Goal: Information Seeking & Learning: Learn about a topic

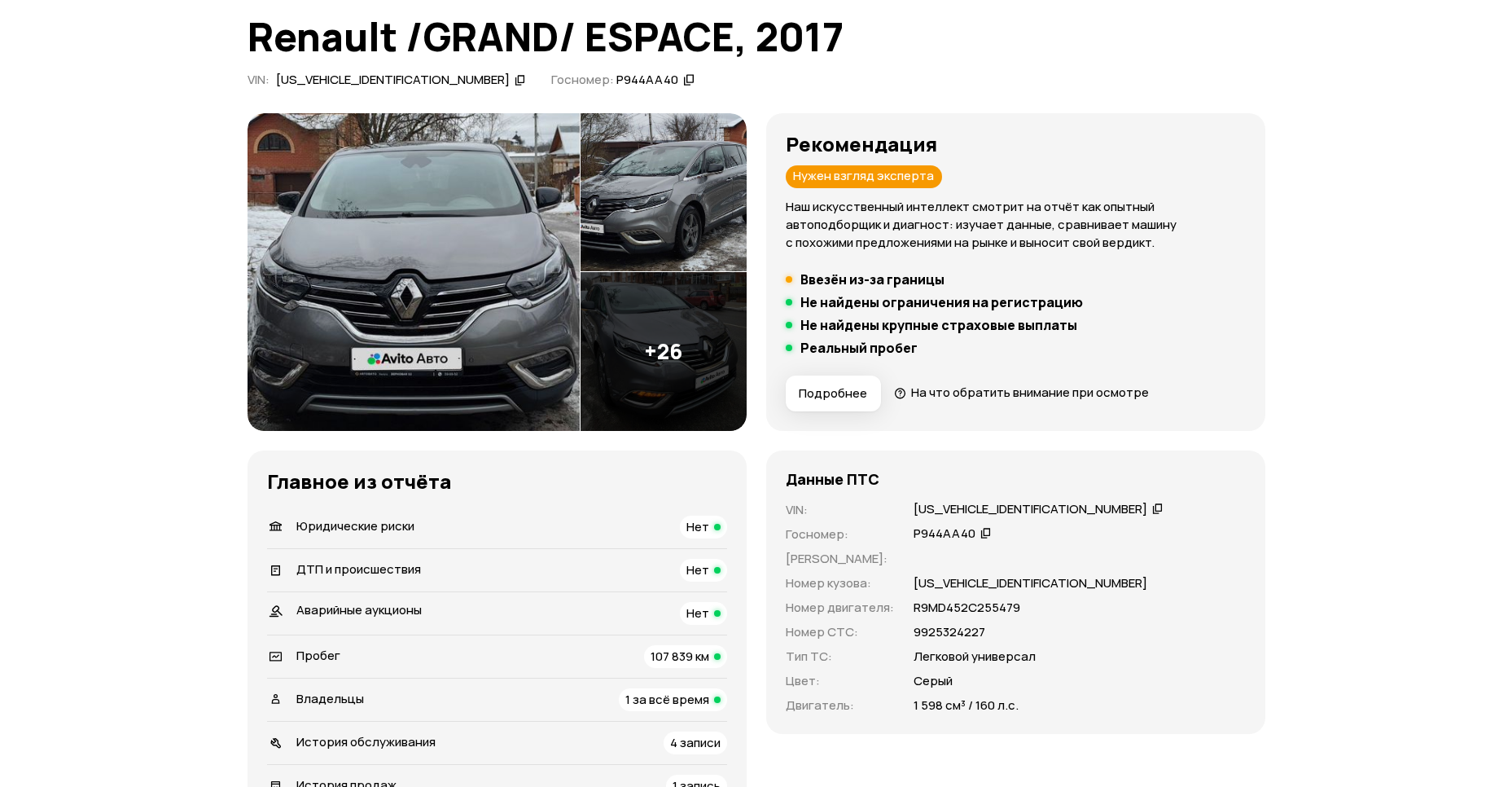
scroll to position [118, 0]
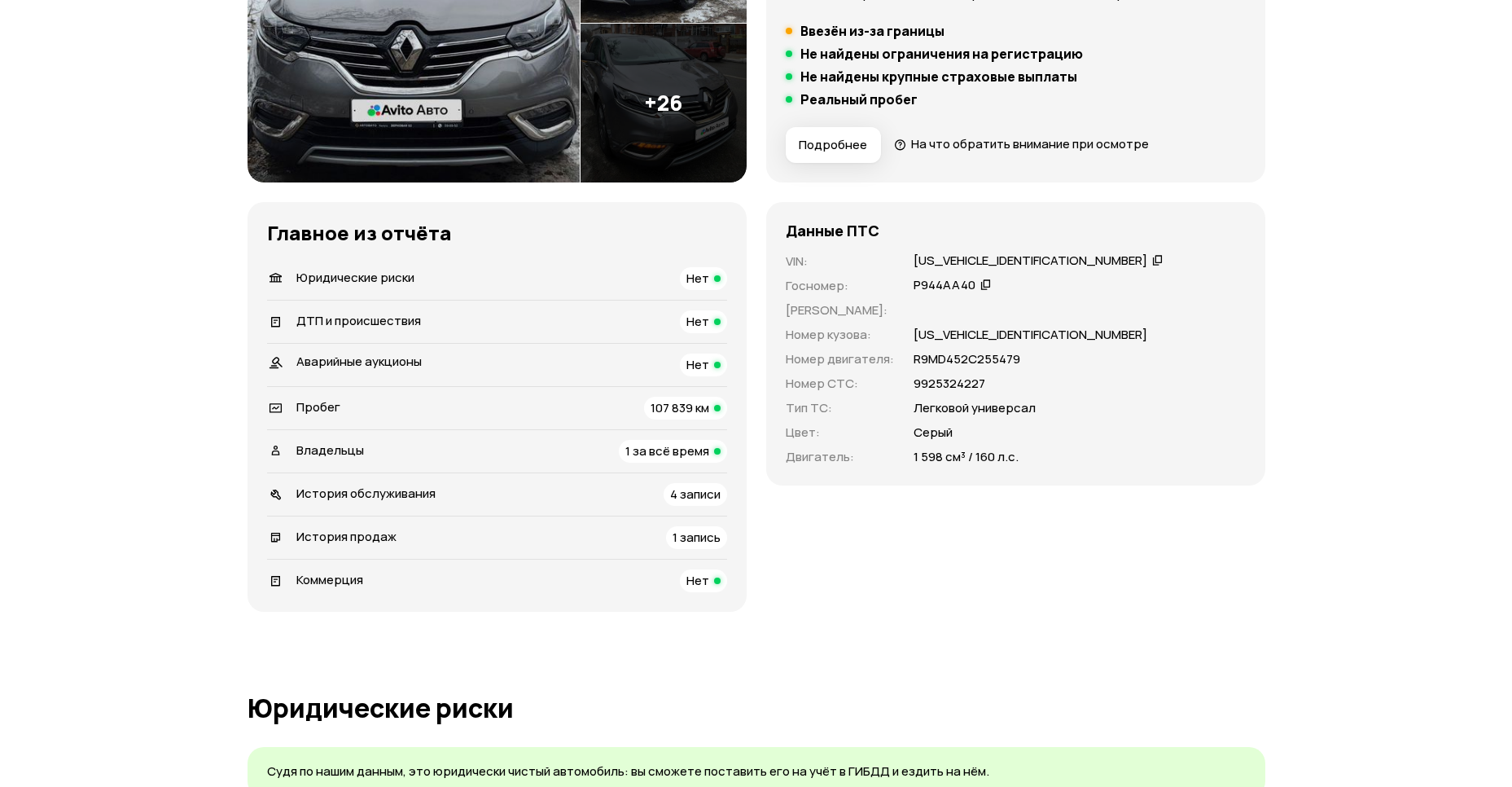
click at [636, 455] on span "1 за всё время" at bounding box center [667, 450] width 84 height 17
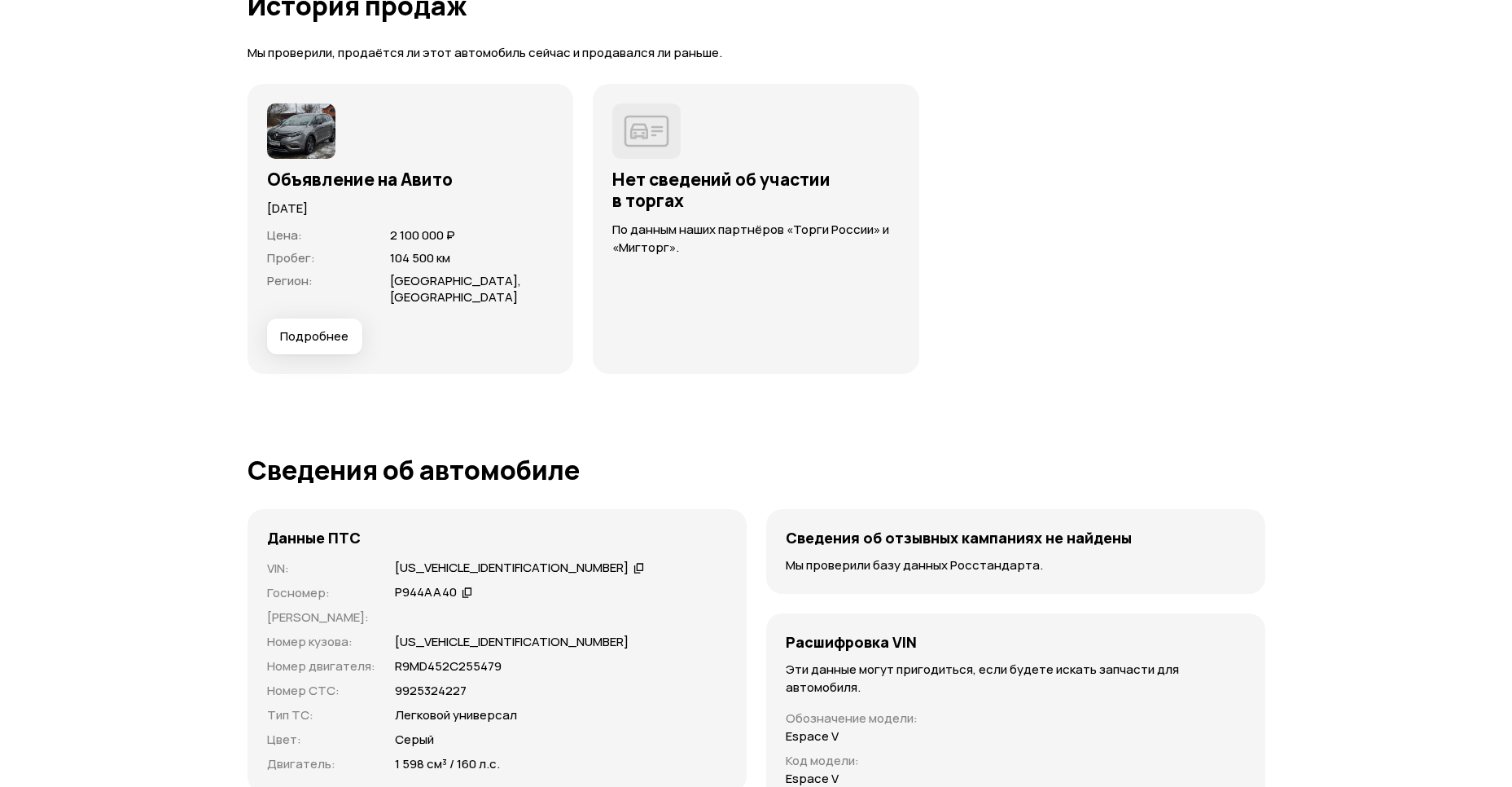
scroll to position [4229, 0]
click at [305, 327] on span "Подробнее" at bounding box center [314, 335] width 69 height 16
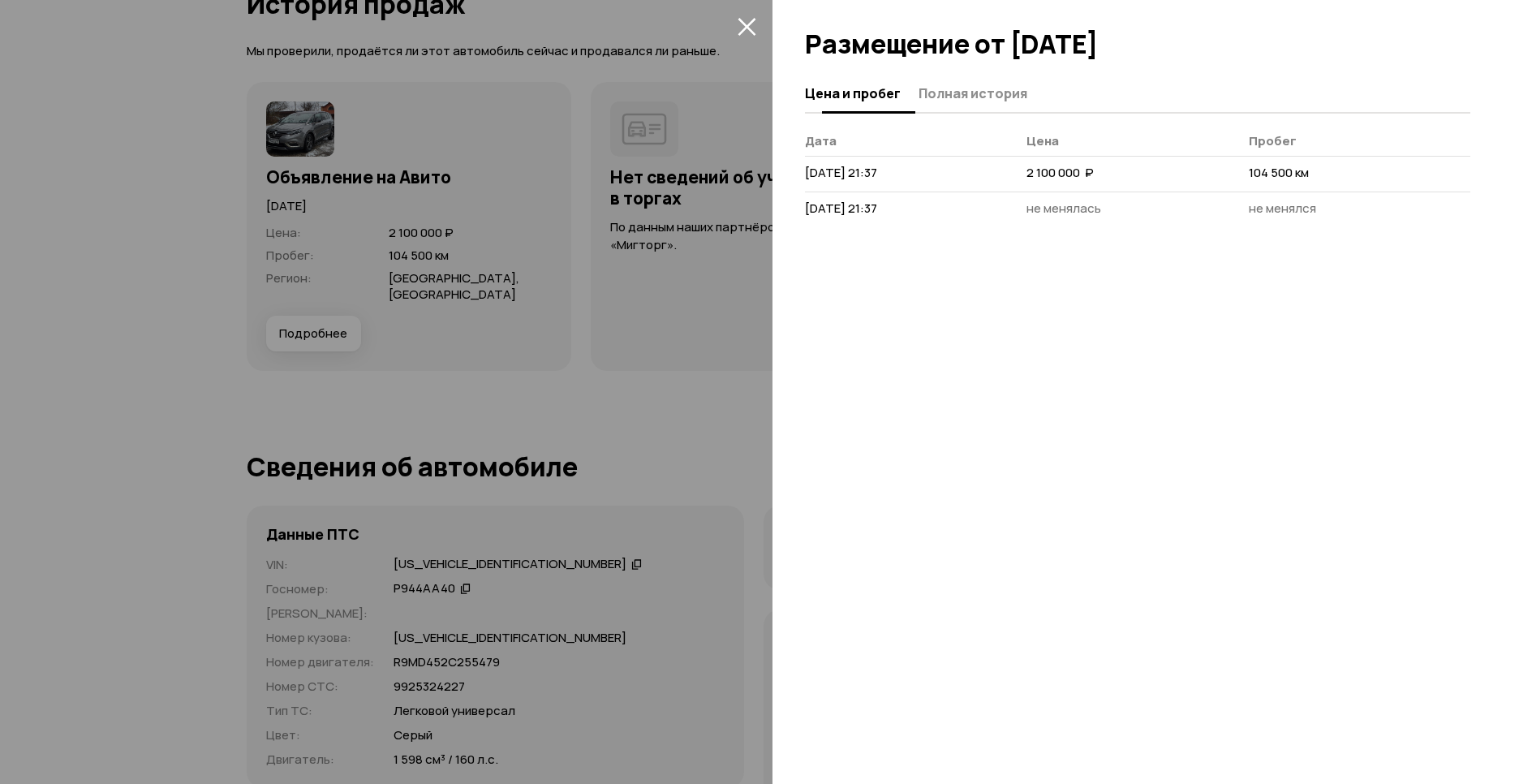
click at [1005, 94] on span "Полная история" at bounding box center [973, 93] width 108 height 16
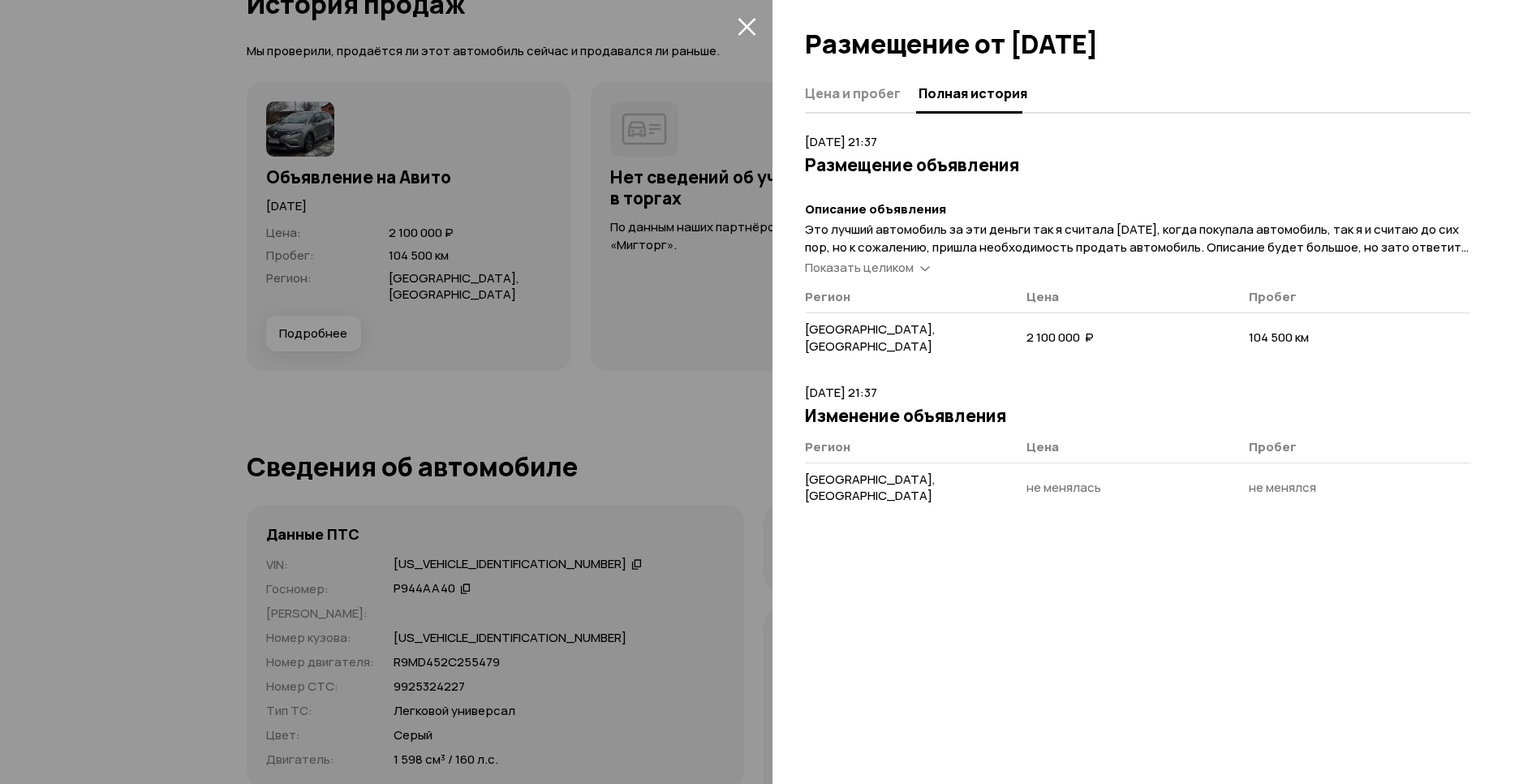
click at [882, 278] on article "[DATE] 21:37 Размещение объявления Описание объявления Это лучший автомобиль за…" at bounding box center [1137, 248] width 665 height 232
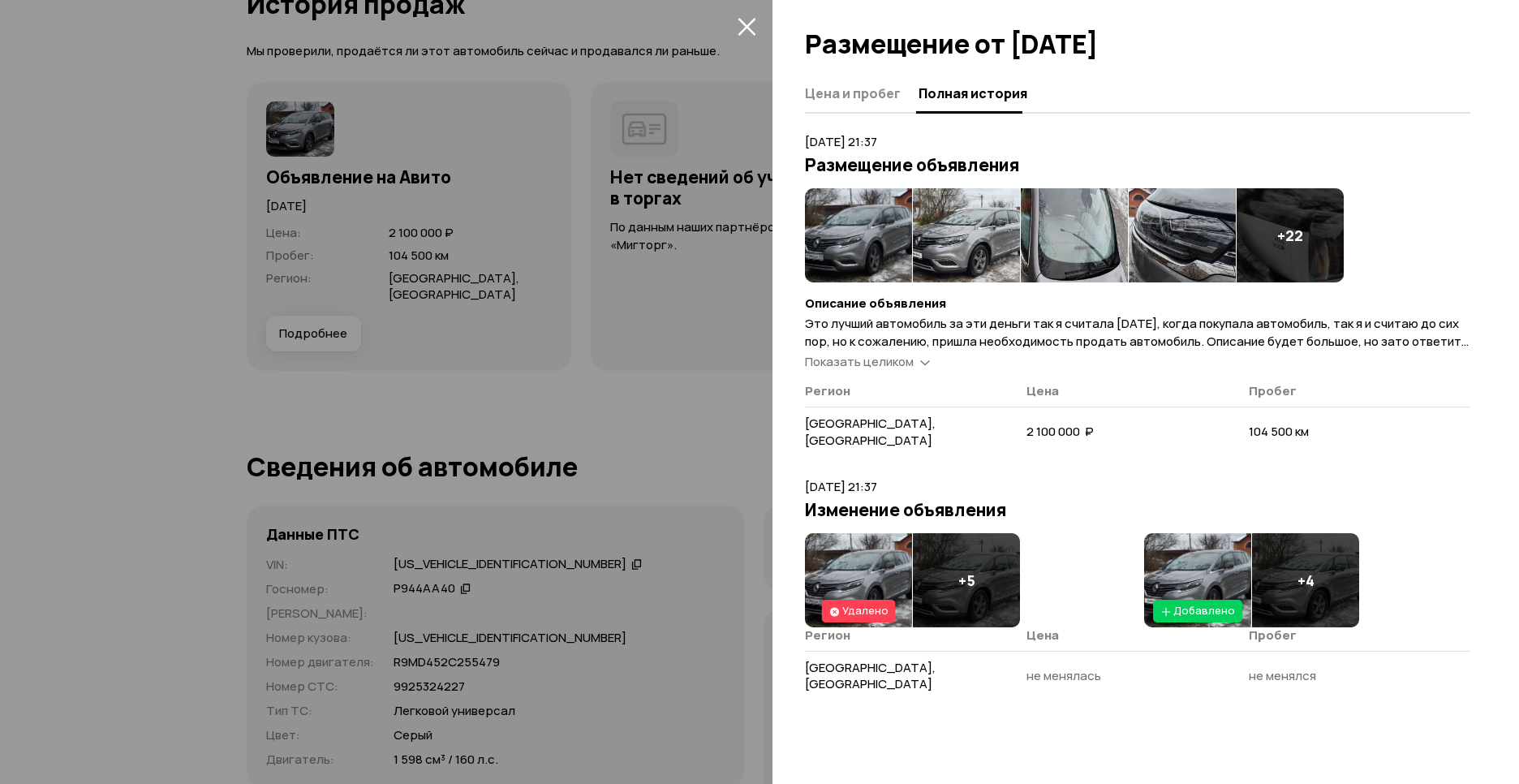
click at [883, 271] on img at bounding box center [858, 235] width 107 height 94
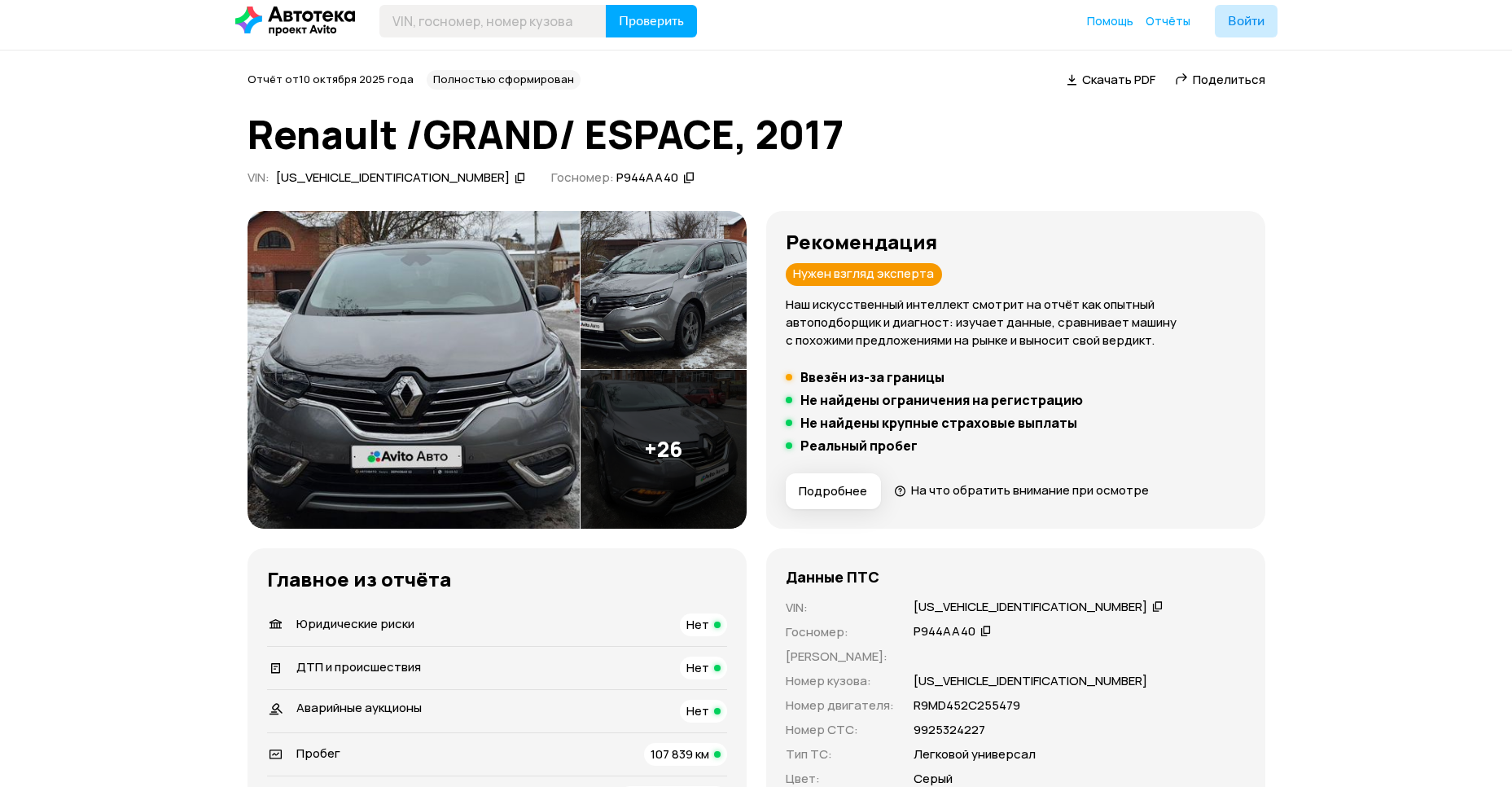
scroll to position [0, 0]
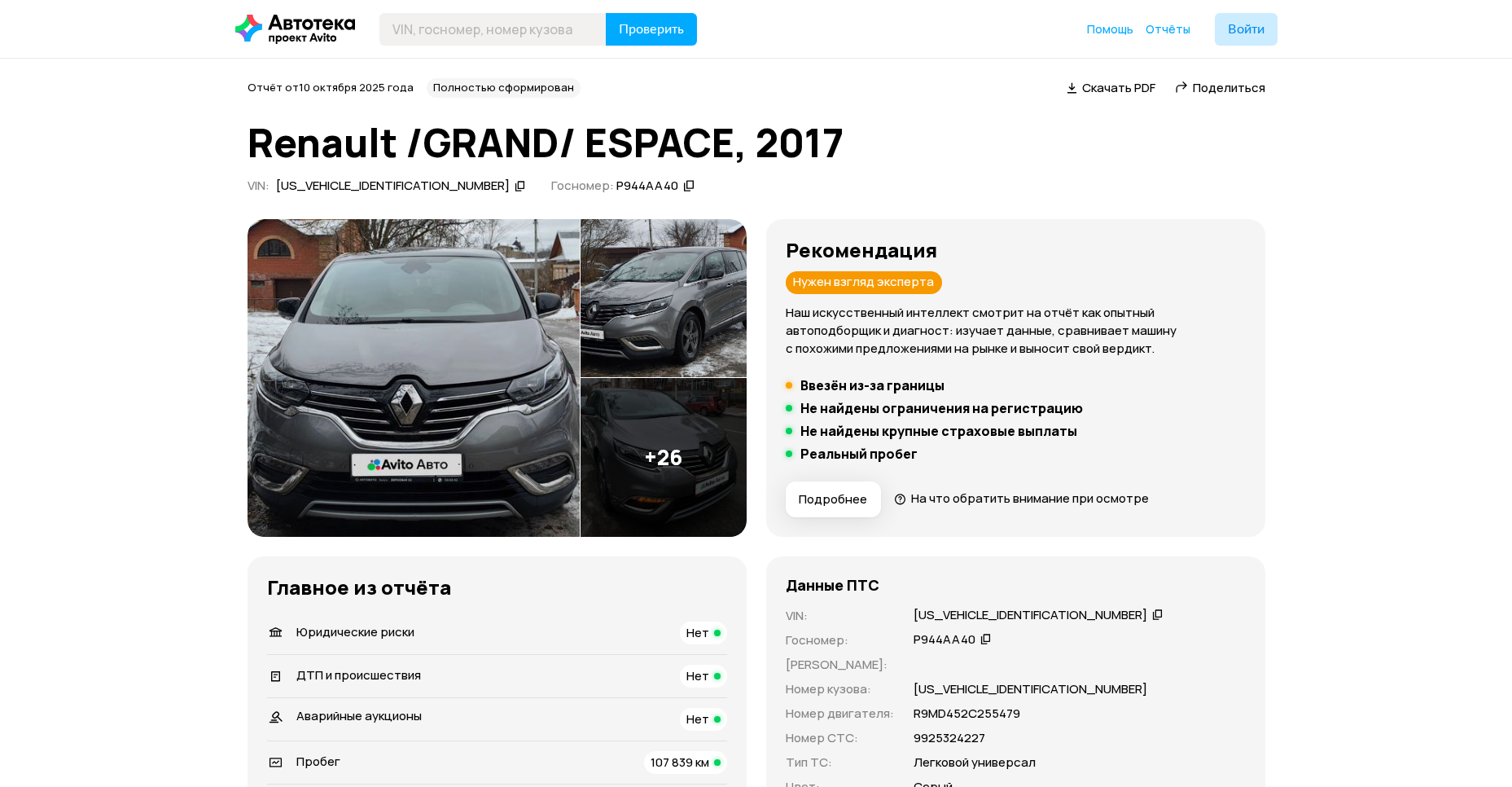
click at [1152, 611] on icon at bounding box center [1157, 614] width 12 height 16
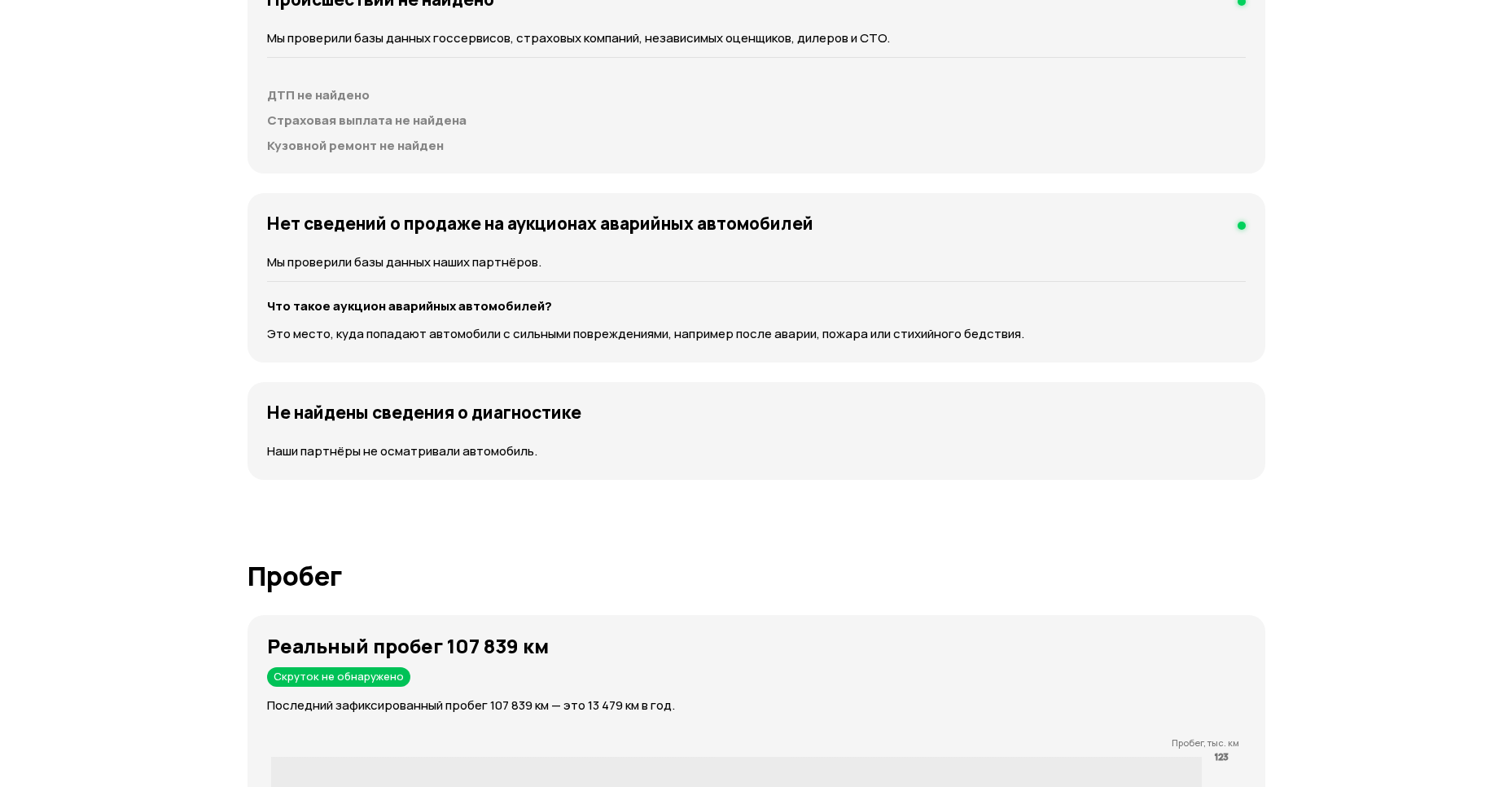
scroll to position [1771, 0]
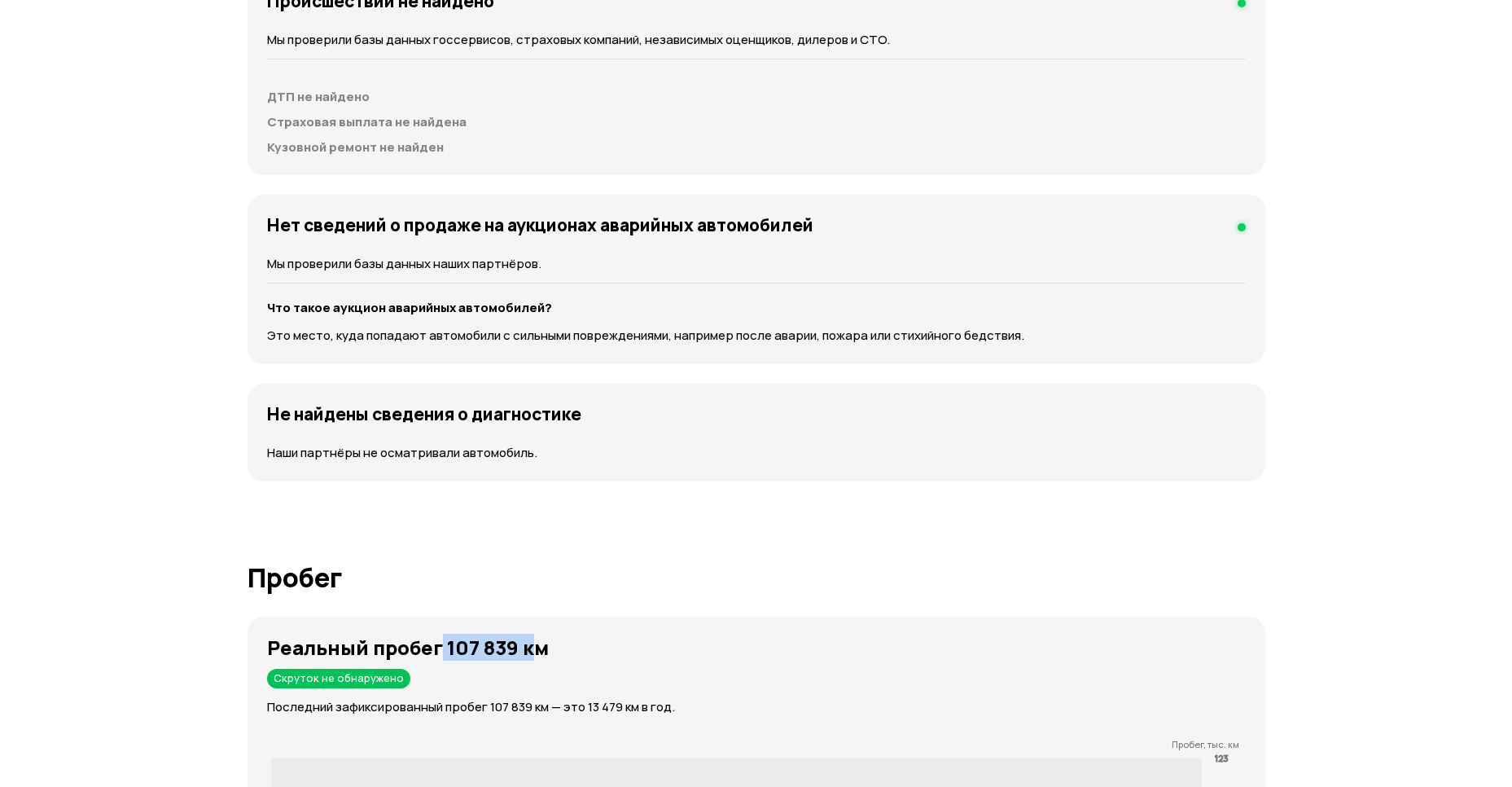
drag, startPoint x: 434, startPoint y: 648, endPoint x: 540, endPoint y: 654, distance: 106.2
click at [540, 654] on strong "Реальный пробег 107 839 км" at bounding box center [407, 648] width 282 height 27
click at [777, 364] on div "Нет сведений о продаже на аукционах аварийных автомобилей Мы проверили базы дан…" at bounding box center [756, 279] width 1018 height 169
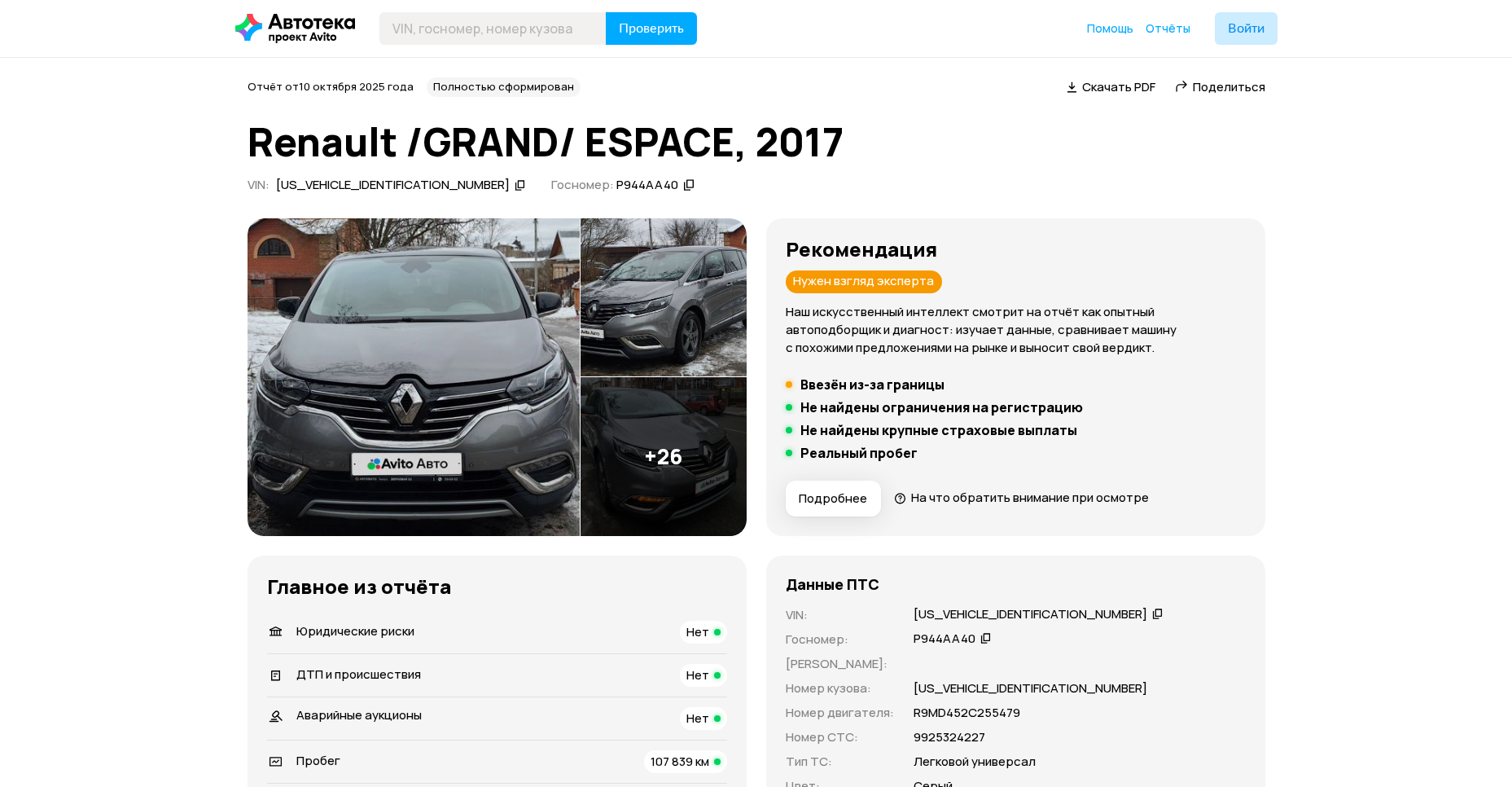
scroll to position [0, 0]
click at [508, 331] on img at bounding box center [413, 378] width 332 height 318
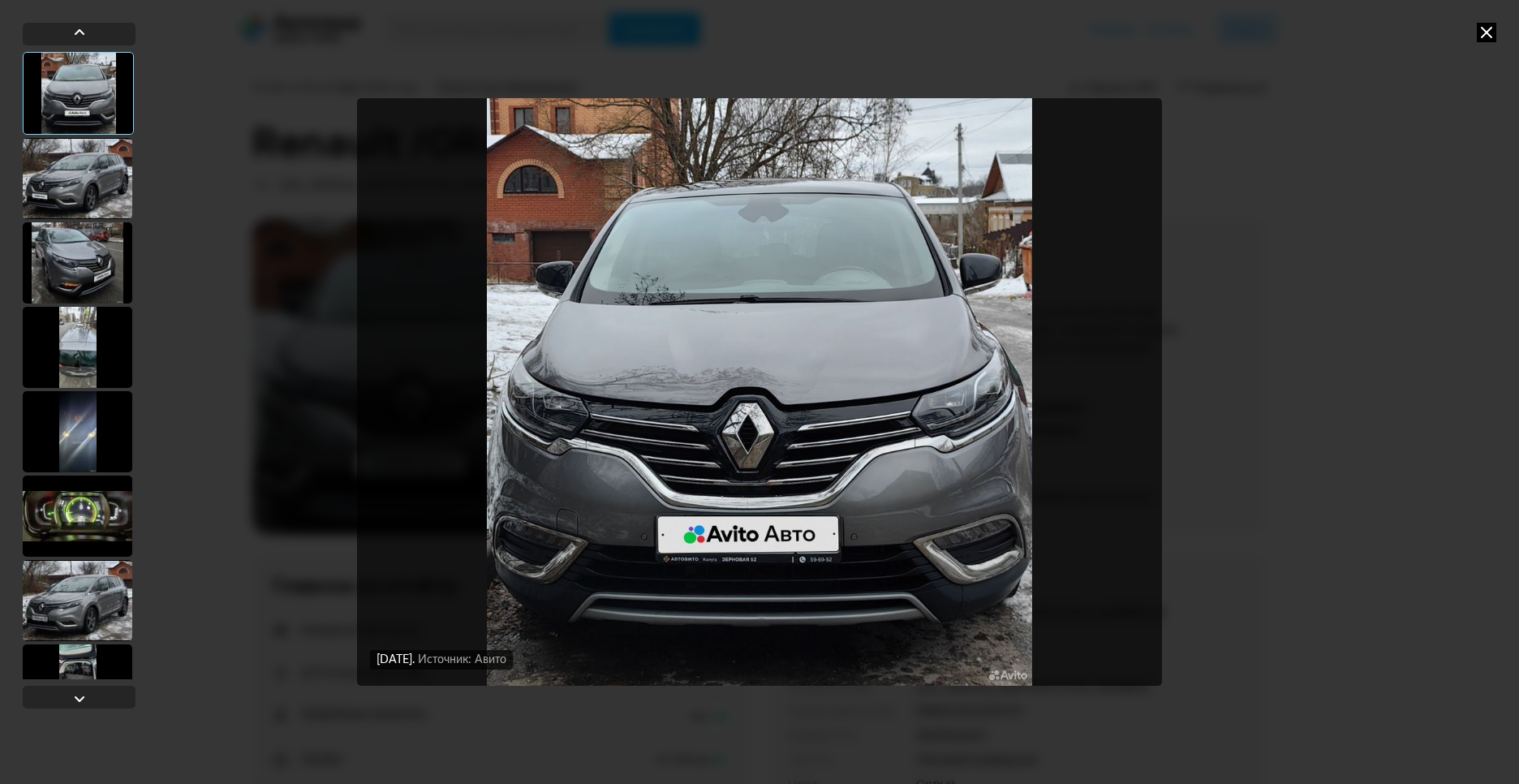
click at [1484, 29] on icon at bounding box center [1487, 32] width 20 height 20
